Goal: Task Accomplishment & Management: Manage account settings

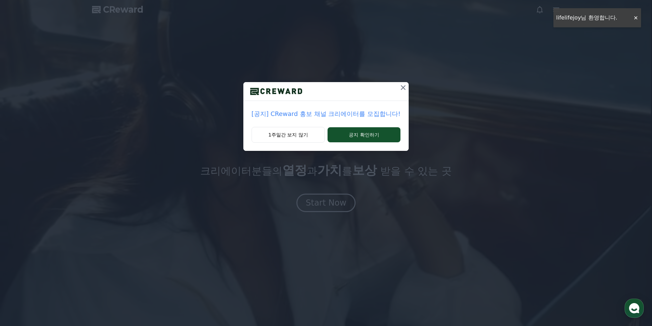
click at [401, 92] on button at bounding box center [403, 87] width 11 height 11
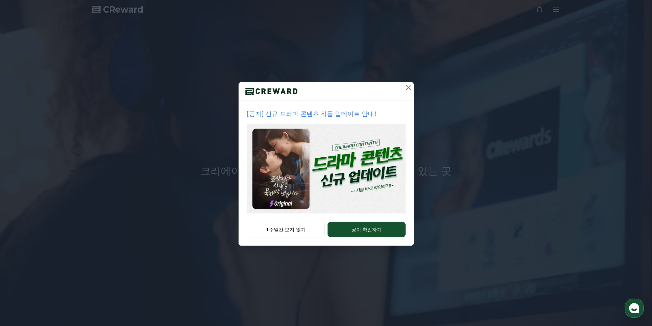
click at [406, 84] on icon at bounding box center [408, 88] width 8 height 8
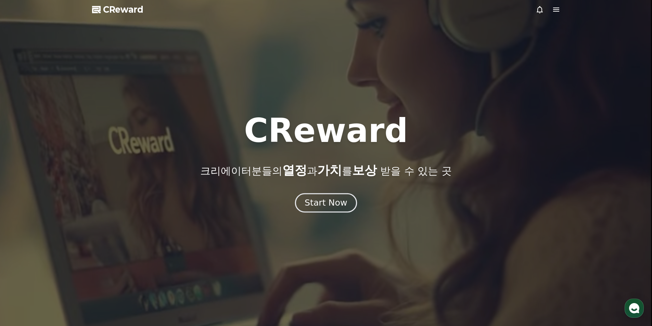
click at [328, 209] on button "Start Now" at bounding box center [326, 203] width 62 height 20
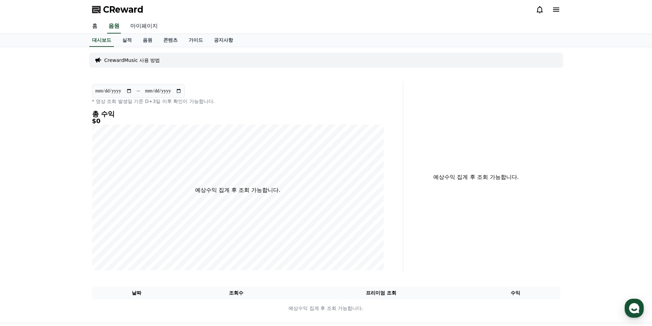
click at [146, 25] on link "마이페이지" at bounding box center [144, 26] width 38 height 14
select select "**********"
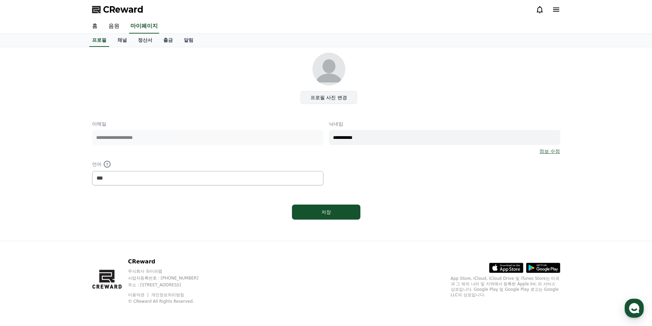
click at [334, 102] on label "프로필 사진 변경" at bounding box center [329, 97] width 57 height 13
click at [0, 0] on input "프로필 사진 변경" at bounding box center [0, 0] width 0 height 0
click at [386, 160] on div "**********" at bounding box center [326, 153] width 468 height 65
click at [320, 206] on button "저장" at bounding box center [326, 212] width 68 height 15
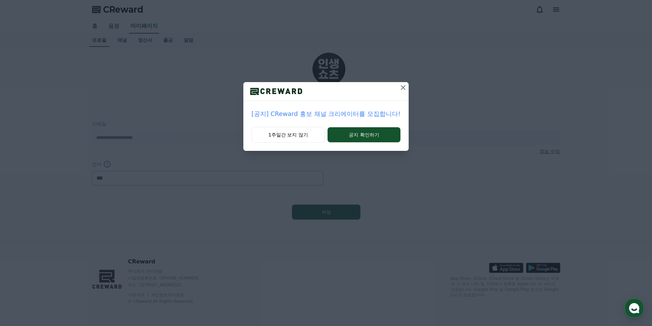
select select "**********"
click at [307, 127] on div "1주일간 보지 않기 공지 확인하기" at bounding box center [325, 139] width 165 height 24
click at [298, 140] on button "1주일간 보지 않기" at bounding box center [288, 135] width 73 height 16
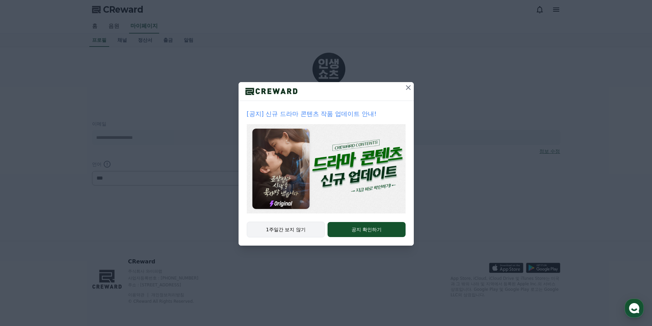
click at [297, 231] on button "1주일간 보지 않기" at bounding box center [286, 230] width 78 height 16
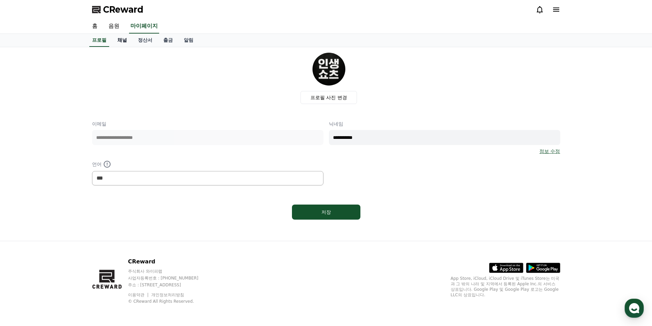
click at [124, 42] on link "채널" at bounding box center [122, 40] width 21 height 13
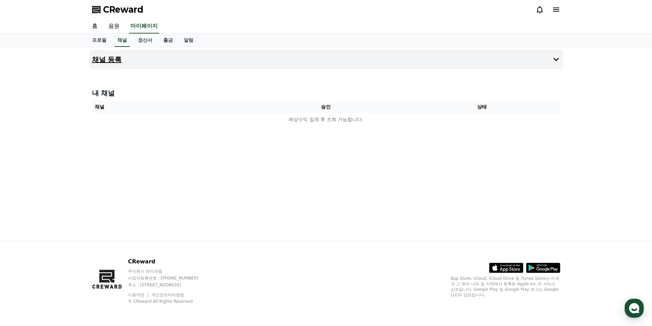
click at [551, 57] on button "채널 등록" at bounding box center [326, 59] width 474 height 19
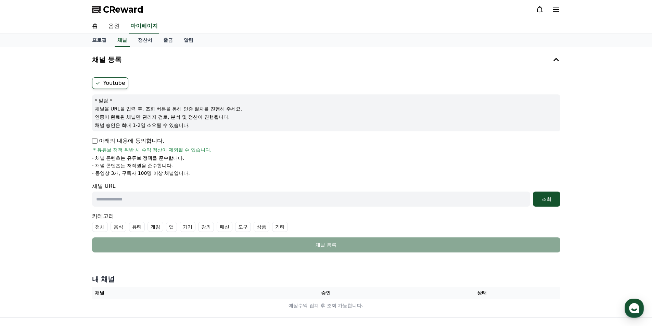
click at [47, 151] on div "채널 등록 Youtube * 알림 * 채널을 URL을 입력 후, 조회 버튼을 통해 인증 절차를 진행해 주세요. 인증이 완료된 채널만 관리자 검…" at bounding box center [326, 182] width 652 height 271
click at [47, 149] on div "채널 등록 Youtube * 알림 * 채널을 URL을 입력 후, 조회 버튼을 통해 인증 절차를 진행해 주세요. 인증이 완료된 채널만 관리자 검…" at bounding box center [326, 182] width 652 height 271
